Goal: Find specific page/section: Find specific page/section

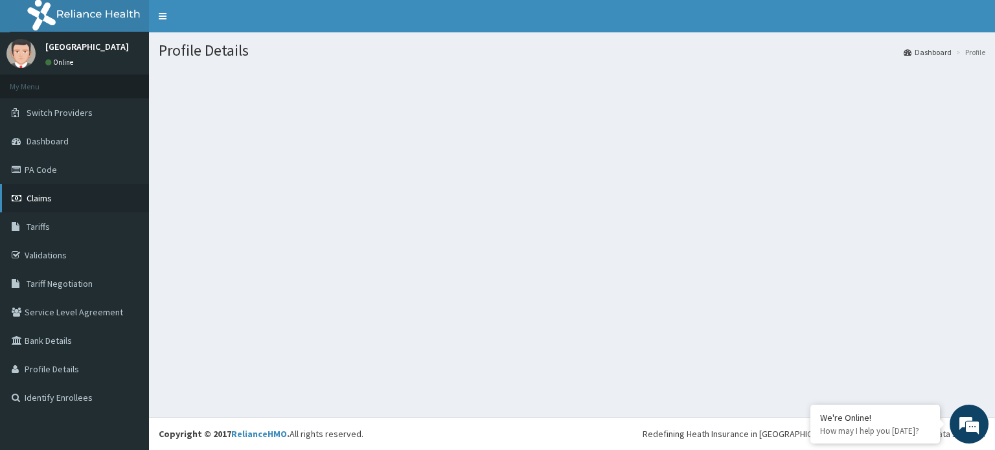
click at [41, 188] on link "Claims" at bounding box center [74, 198] width 149 height 28
